Goal: Use online tool/utility: Utilize a website feature to perform a specific function

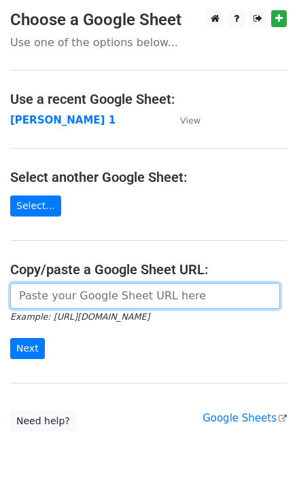
click at [88, 308] on input "url" at bounding box center [145, 296] width 270 height 26
type input "[URL][DOMAIN_NAME]"
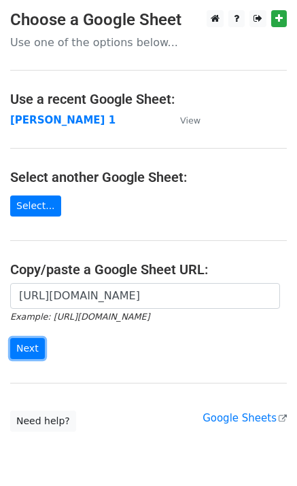
drag, startPoint x: 25, startPoint y: 353, endPoint x: 5, endPoint y: 350, distance: 19.9
click at [22, 353] on input "Next" at bounding box center [27, 348] width 35 height 21
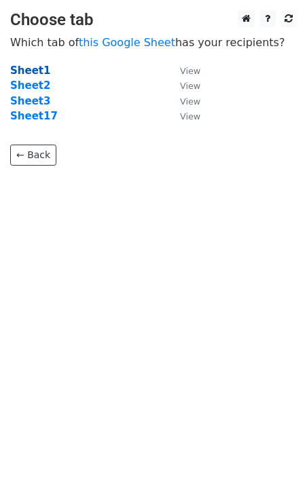
click at [35, 65] on strong "Sheet1" at bounding box center [30, 71] width 40 height 12
click at [28, 70] on strong "Sheet1" at bounding box center [30, 71] width 40 height 12
